Goal: Task Accomplishment & Management: Manage account settings

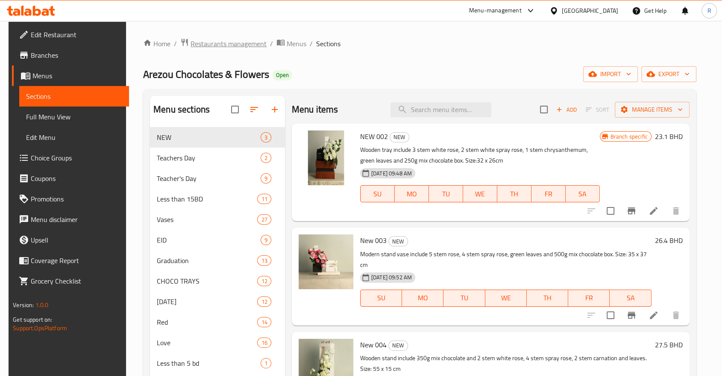
click at [207, 44] on span "Restaurants management" at bounding box center [229, 43] width 76 height 10
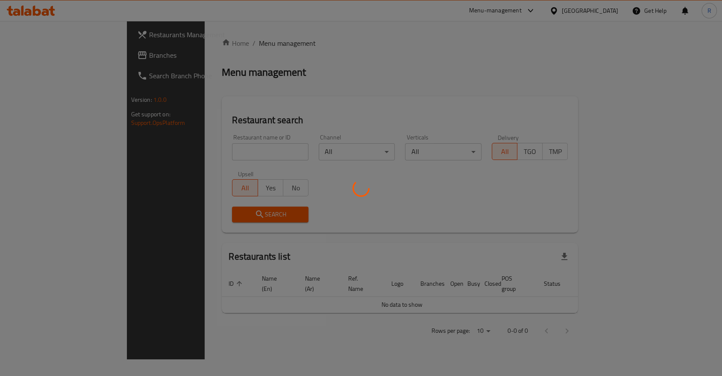
click at [248, 151] on div at bounding box center [361, 188] width 722 height 376
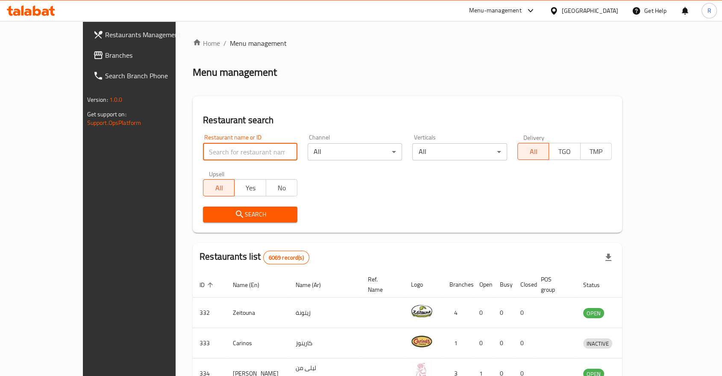
click at [247, 151] on input "search" at bounding box center [250, 151] width 94 height 17
type input "nawra"
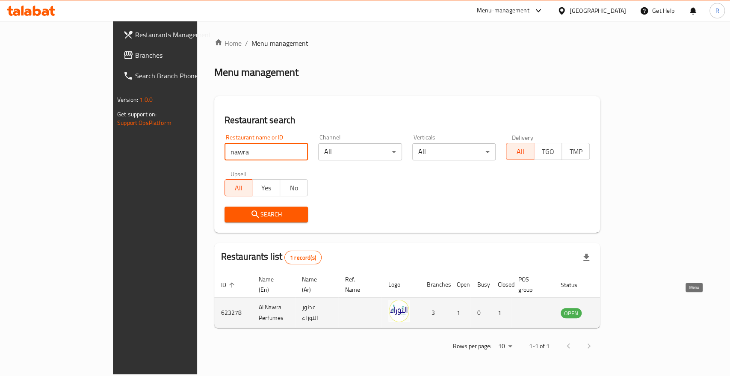
click at [615, 307] on icon "enhanced table" at bounding box center [610, 312] width 10 height 10
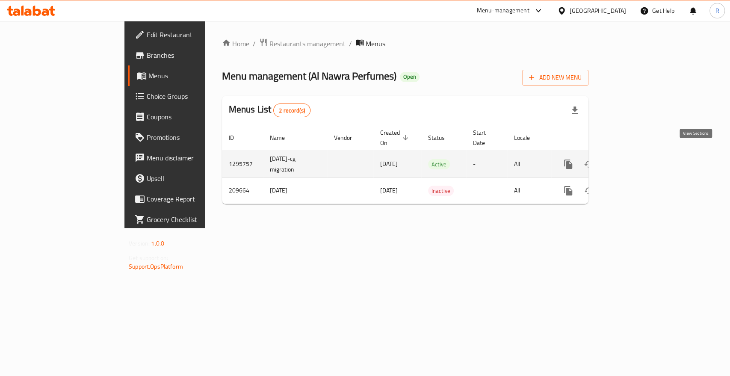
click at [635, 159] on icon "enhanced table" at bounding box center [629, 164] width 10 height 10
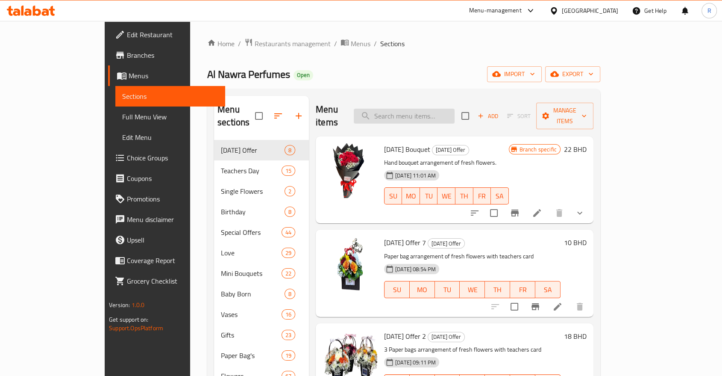
click at [412, 112] on input "search" at bounding box center [404, 116] width 101 height 15
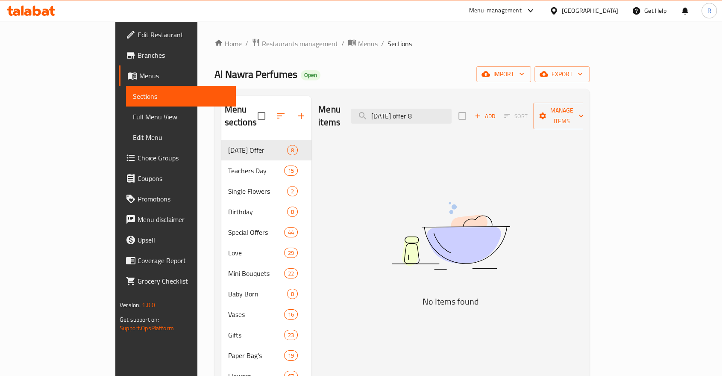
drag, startPoint x: 431, startPoint y: 109, endPoint x: 371, endPoint y: 110, distance: 60.3
click at [371, 110] on div "Menu items [DATE] offer 8 Add Sort Manage items" at bounding box center [450, 116] width 265 height 41
type input "offer 8"
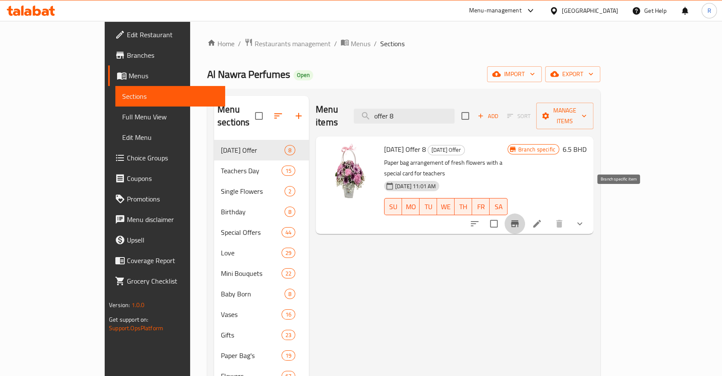
click at [520, 218] on icon "Branch-specific-item" at bounding box center [515, 223] width 10 height 10
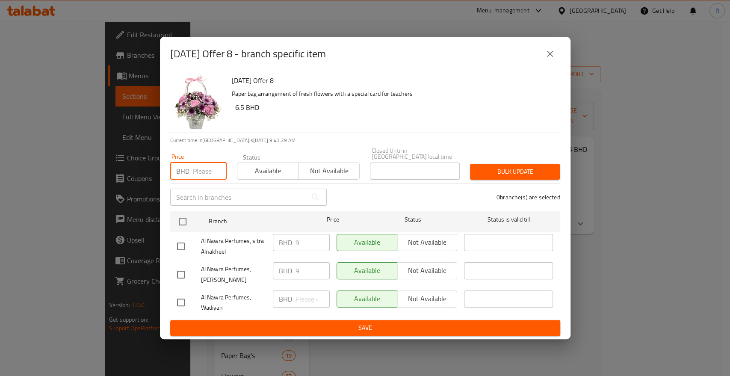
click at [199, 171] on input "number" at bounding box center [210, 170] width 34 height 17
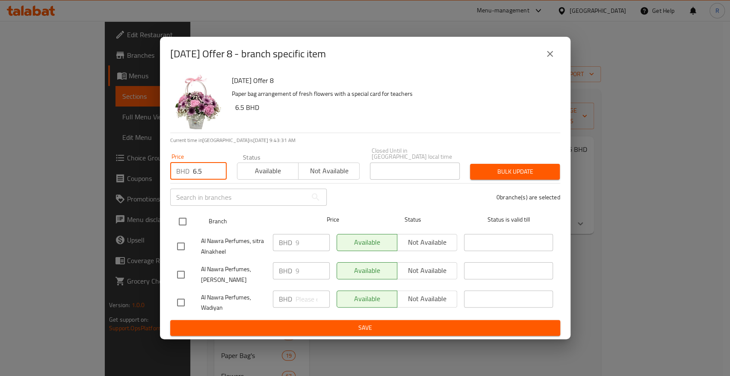
type input "6.5"
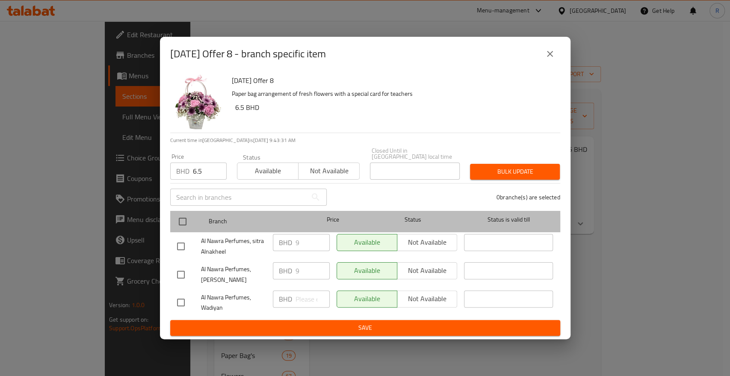
click at [171, 223] on div "Branch Price Status Status is valid till" at bounding box center [365, 221] width 390 height 21
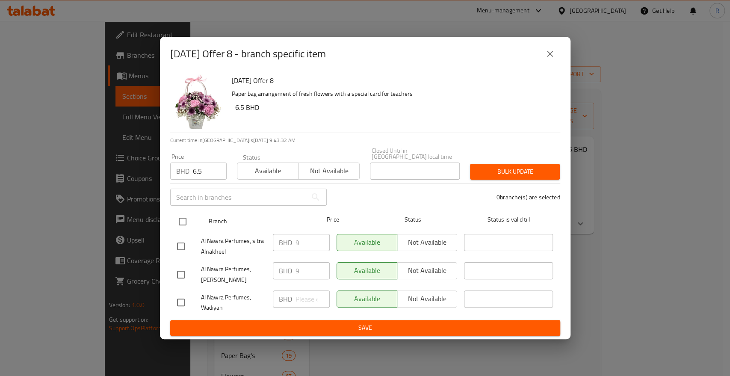
click at [185, 217] on input "checkbox" at bounding box center [183, 221] width 18 height 18
checkbox input "true"
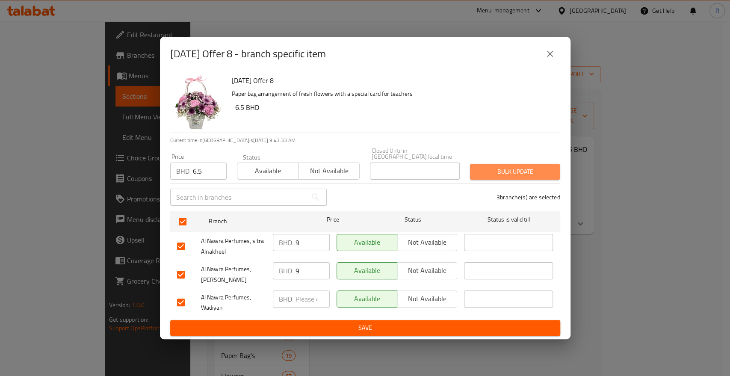
click at [540, 170] on span "Bulk update" at bounding box center [515, 171] width 76 height 11
